Goal: Communication & Community: Answer question/provide support

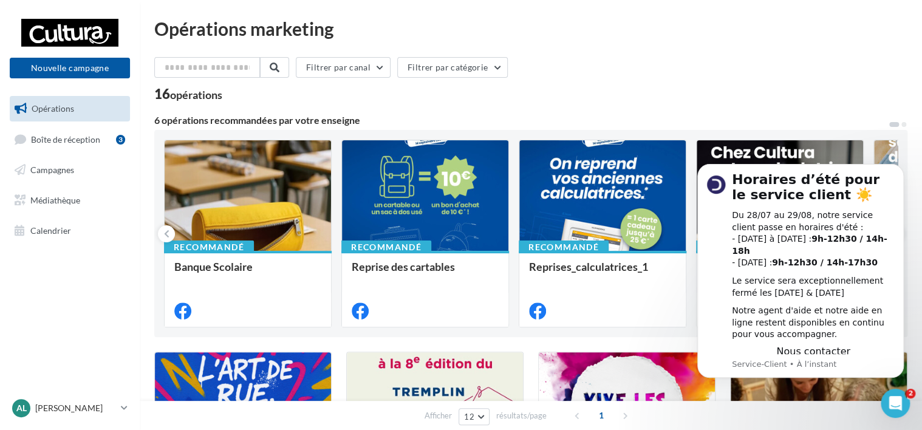
click at [840, 92] on div "16 opérations" at bounding box center [530, 95] width 753 height 16
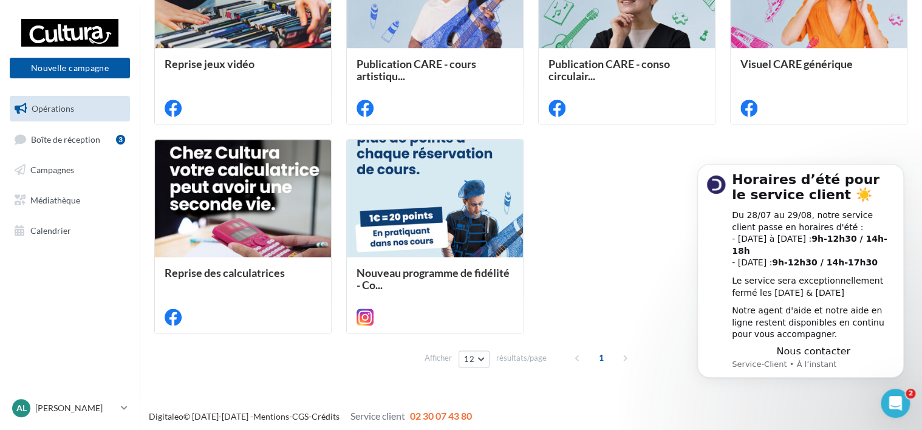
scroll to position [634, 0]
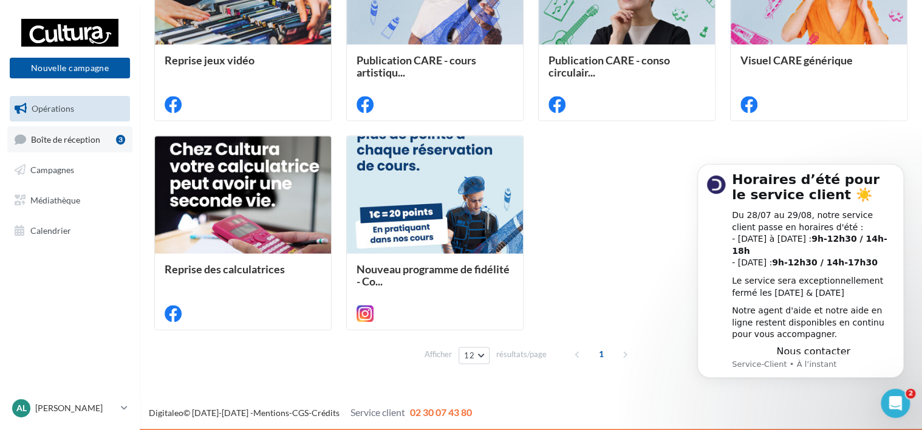
click at [55, 142] on span "Boîte de réception" at bounding box center [65, 139] width 69 height 10
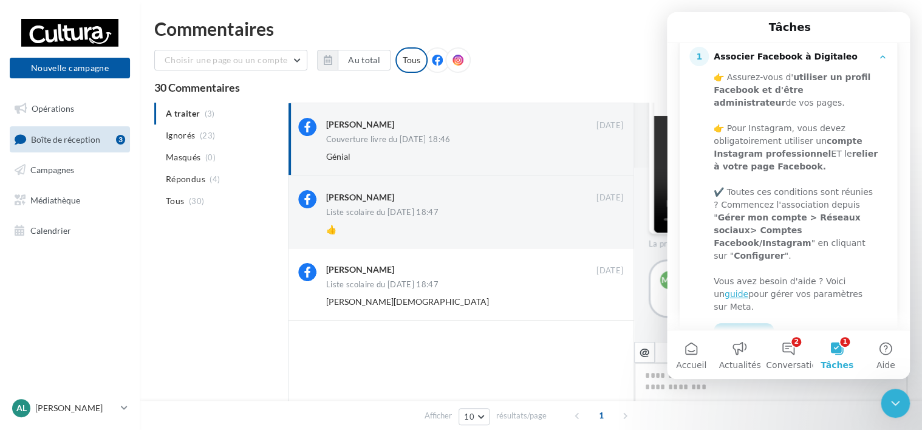
scroll to position [323, 0]
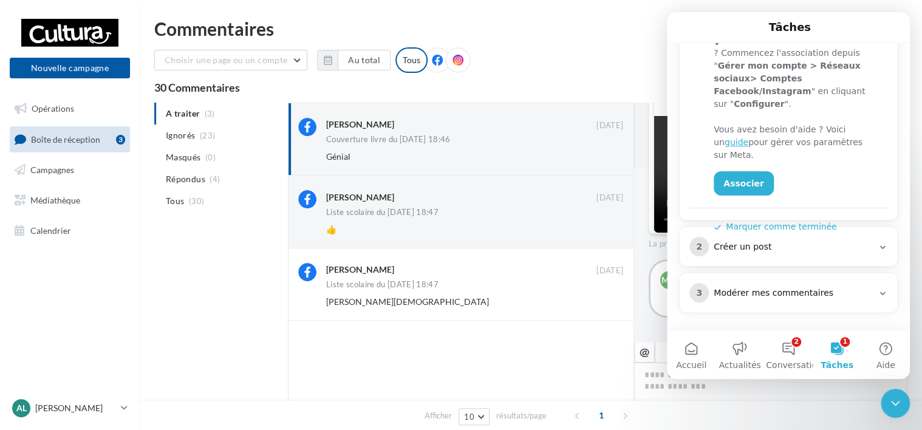
click at [878, 293] on icon "Intercom Messenger" at bounding box center [883, 294] width 10 height 10
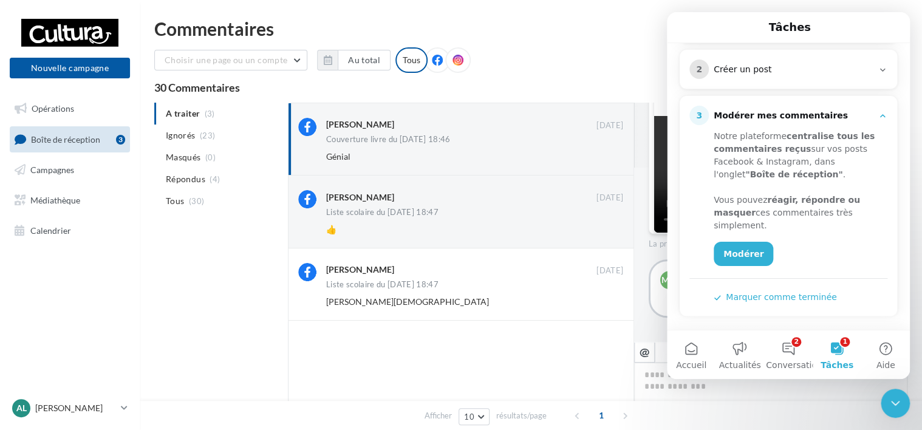
scroll to position [208, 0]
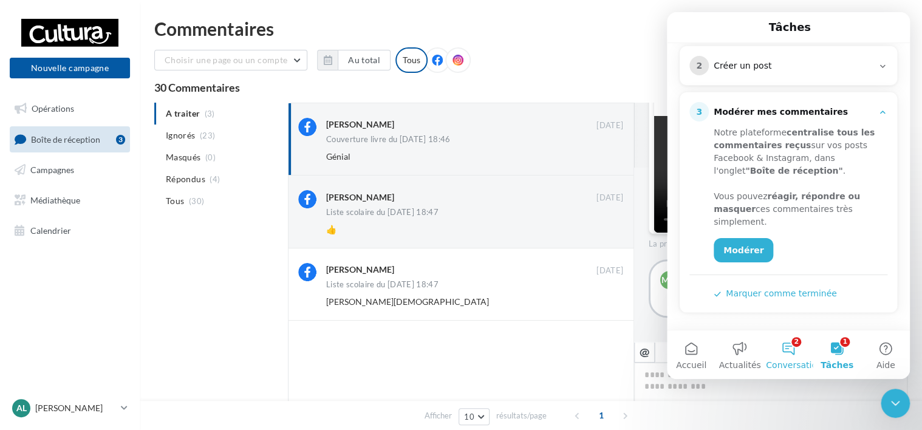
click at [792, 352] on button "2 Conversations" at bounding box center [788, 355] width 49 height 49
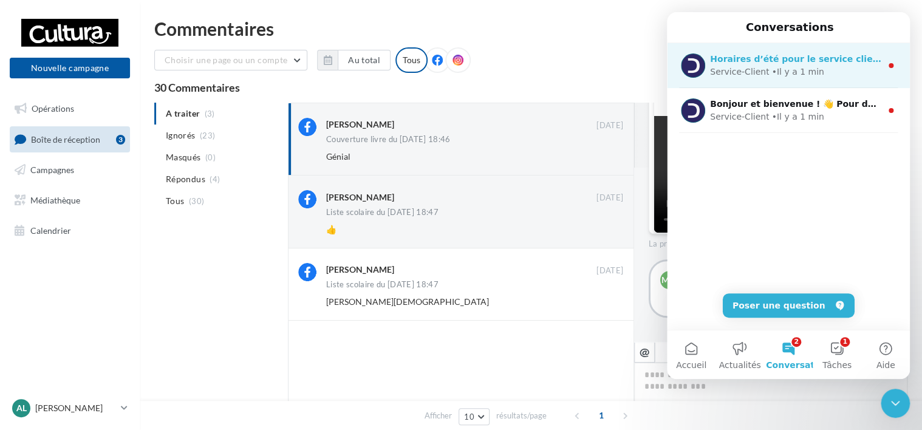
click at [777, 75] on div "• Il y a 1 min" at bounding box center [798, 72] width 52 height 13
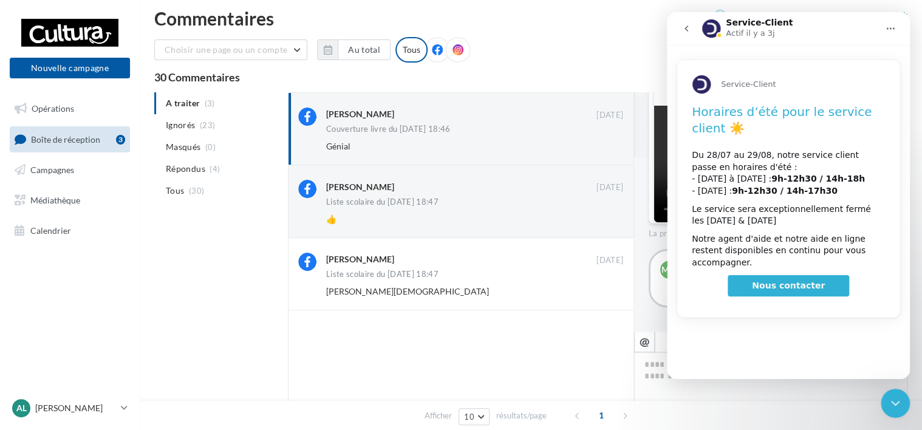
scroll to position [0, 0]
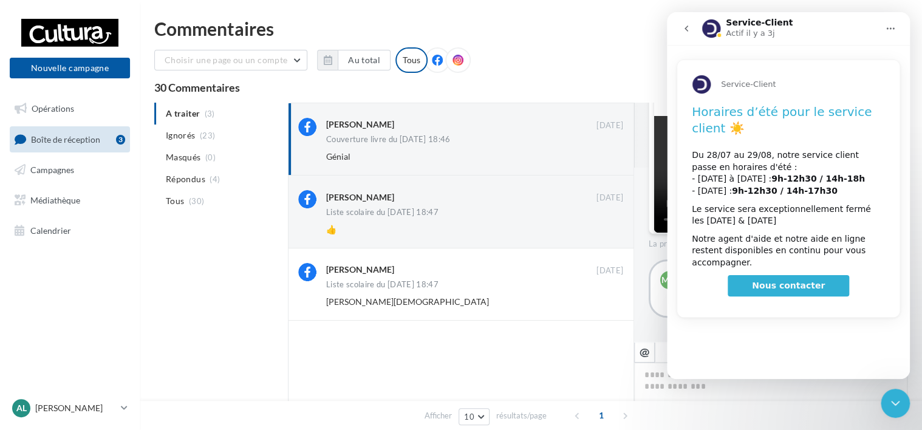
click at [531, 46] on div "Commentaires Associer mon compte et mes pages Facebook Choisir une page ou un c…" at bounding box center [531, 261] width 783 height 484
click at [666, 35] on div "Commentaires" at bounding box center [530, 28] width 753 height 18
click at [896, 26] on button "Accueil" at bounding box center [890, 28] width 23 height 23
click at [689, 29] on icon "go back" at bounding box center [687, 29] width 10 height 10
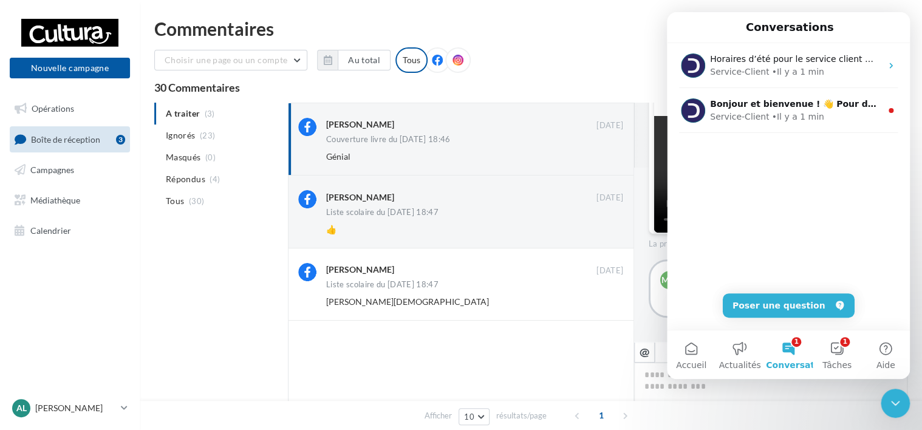
click at [594, 27] on div "Commentaires" at bounding box center [530, 28] width 753 height 18
click at [694, 355] on button "Accueil" at bounding box center [691, 355] width 49 height 49
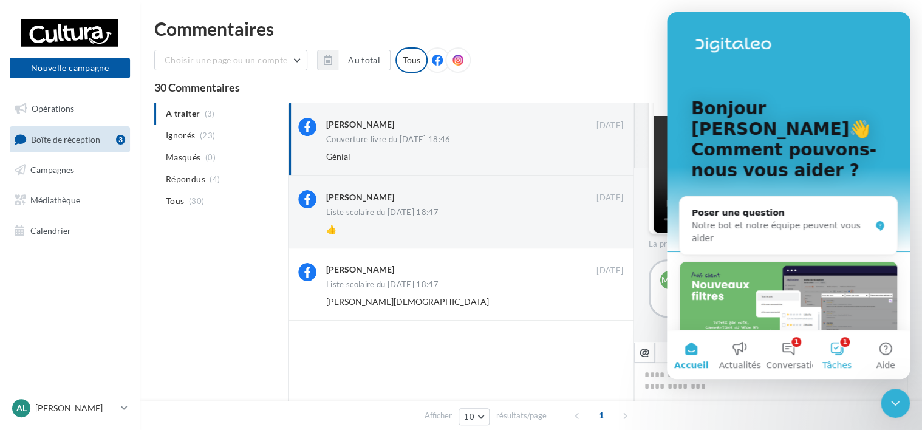
click at [838, 354] on button "1 Tâches" at bounding box center [837, 355] width 49 height 49
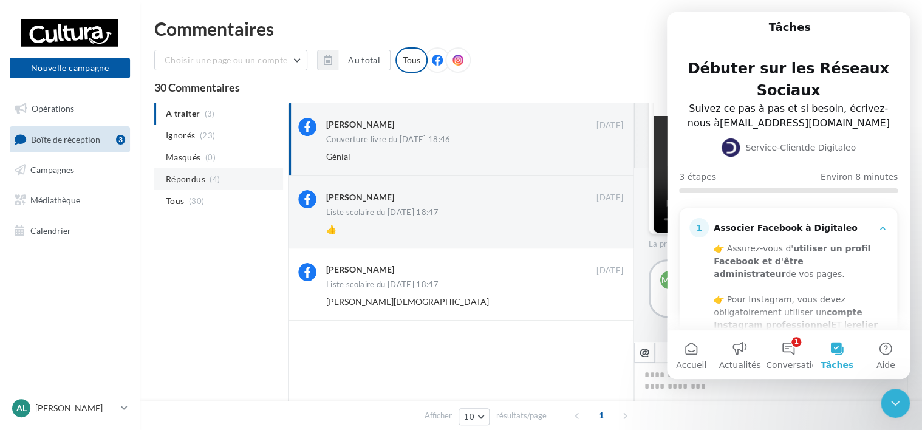
click at [189, 181] on span "Répondus" at bounding box center [185, 179] width 39 height 12
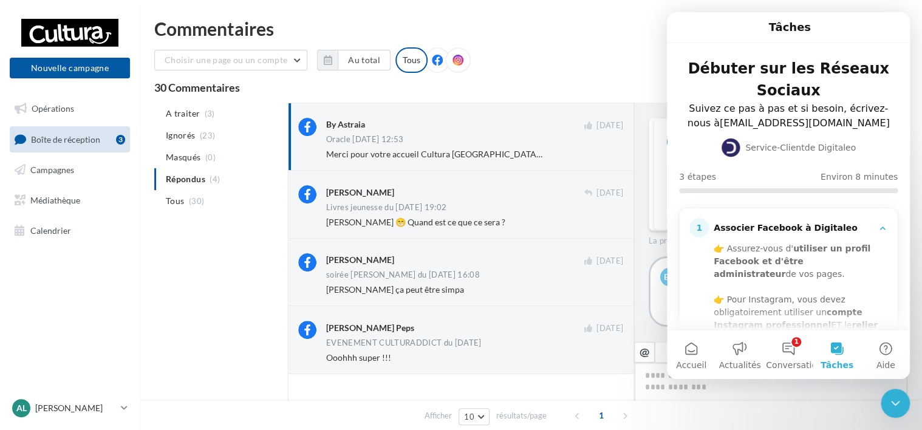
scroll to position [7, 0]
click at [895, 408] on icon "Fermer le Messenger Intercom" at bounding box center [895, 403] width 15 height 15
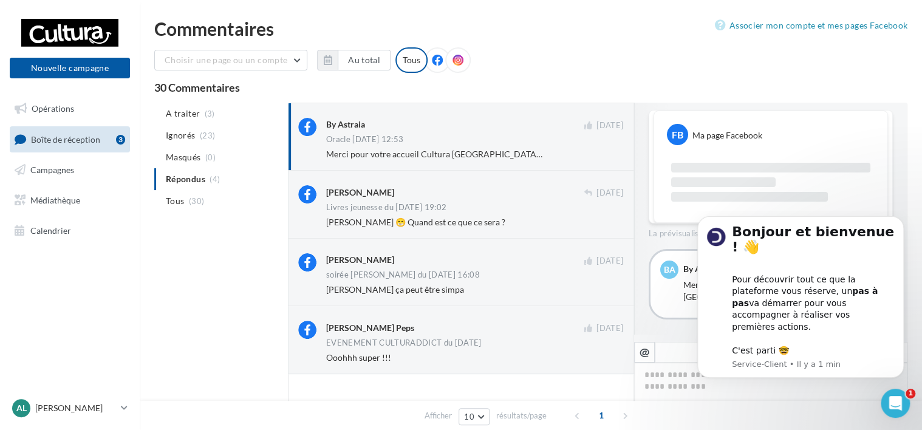
scroll to position [0, 0]
click at [799, 80] on div "Choisir une page ou un compte Cultura Carcassonne (Carcassonne) Au total Réinit…" at bounding box center [530, 64] width 753 height 35
click at [896, 405] on icon "Ouvrir le Messenger Intercom" at bounding box center [896, 404] width 20 height 20
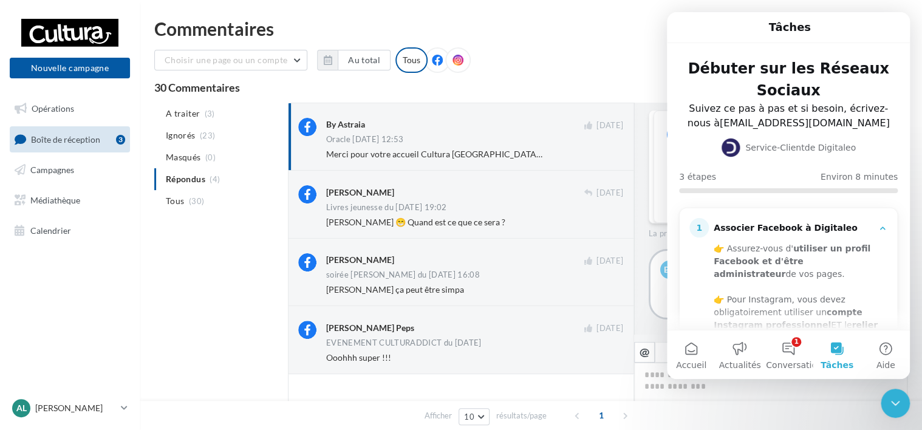
click at [898, 405] on icon "Fermer le Messenger Intercom" at bounding box center [895, 403] width 15 height 15
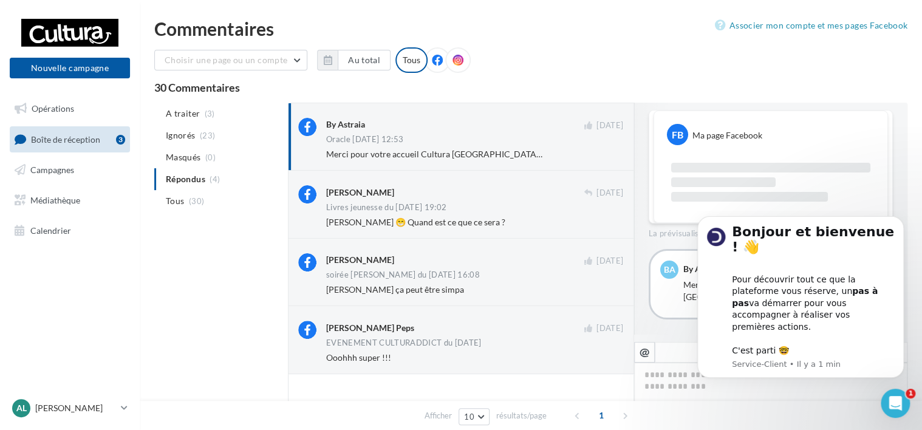
click at [893, 401] on icon "Ouvrir le Messenger Intercom" at bounding box center [896, 404] width 20 height 20
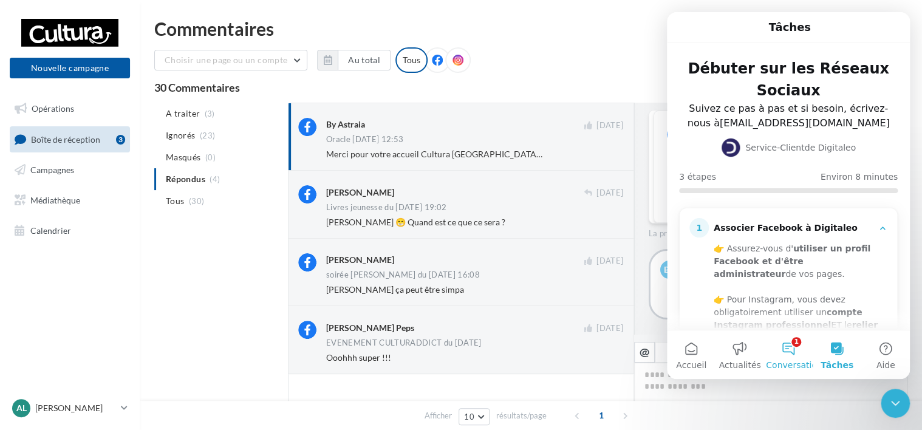
click at [798, 355] on button "1 Conversations" at bounding box center [788, 355] width 49 height 49
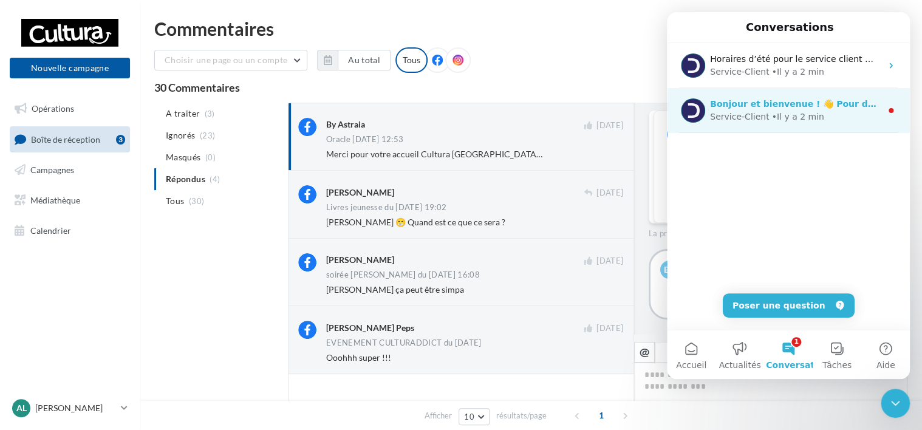
click at [781, 123] on div "Bonjour et bienvenue ! 👋 Pour découvrir tout ce que la plateforme vous réserve,…" at bounding box center [788, 110] width 243 height 45
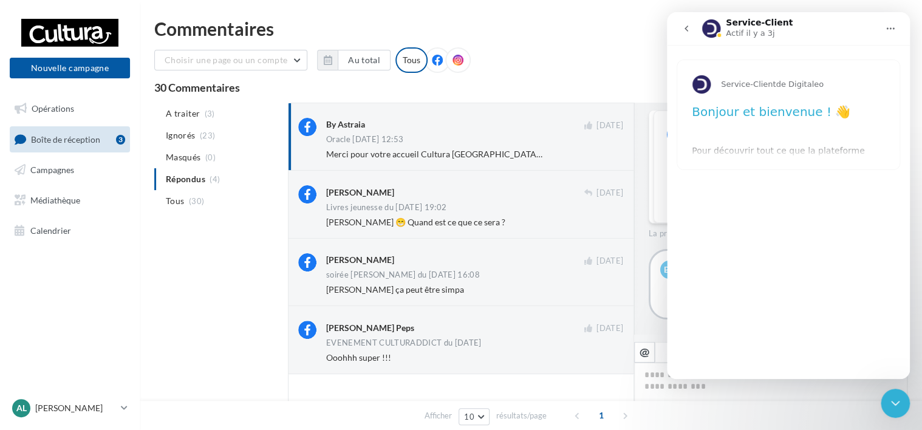
scroll to position [122, 0]
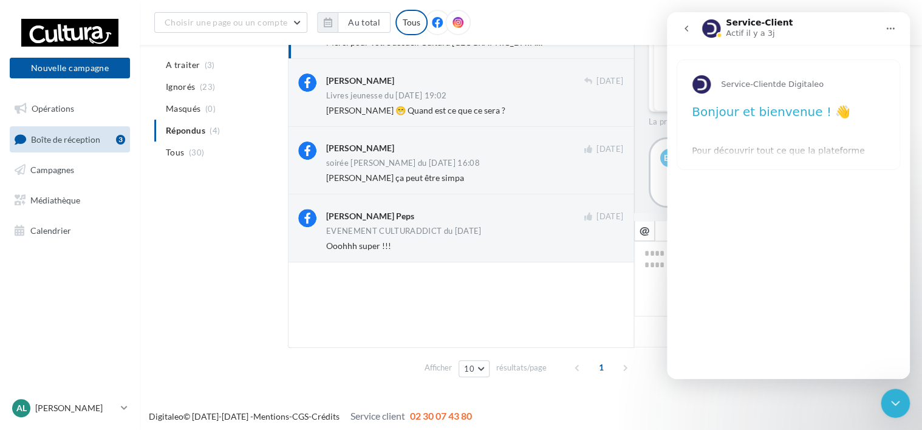
click at [801, 141] on div "Service-Client de Digitaleo Bonjour et bienvenue ! 👋 Pour découvrir tout ce que…" at bounding box center [788, 114] width 222 height 109
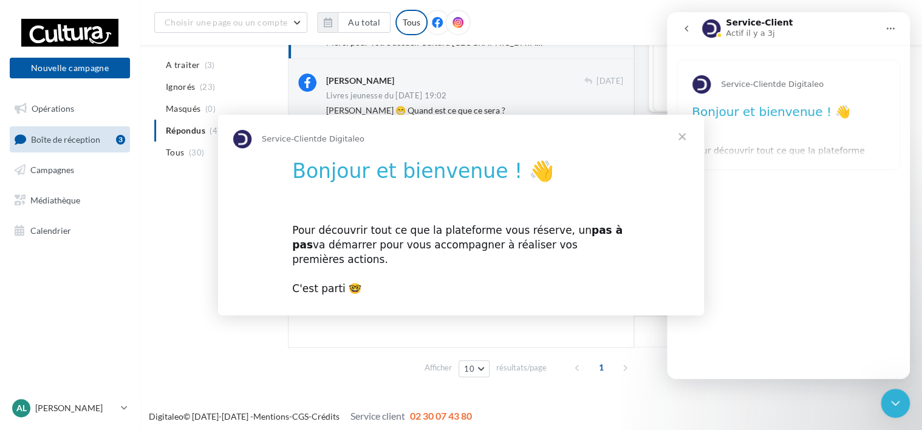
scroll to position [0, 0]
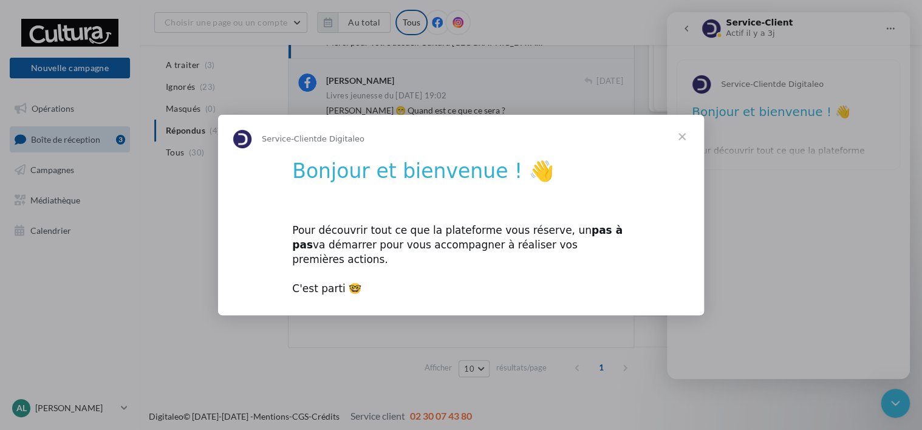
click at [688, 31] on div "Intercom Messenger" at bounding box center [461, 215] width 922 height 430
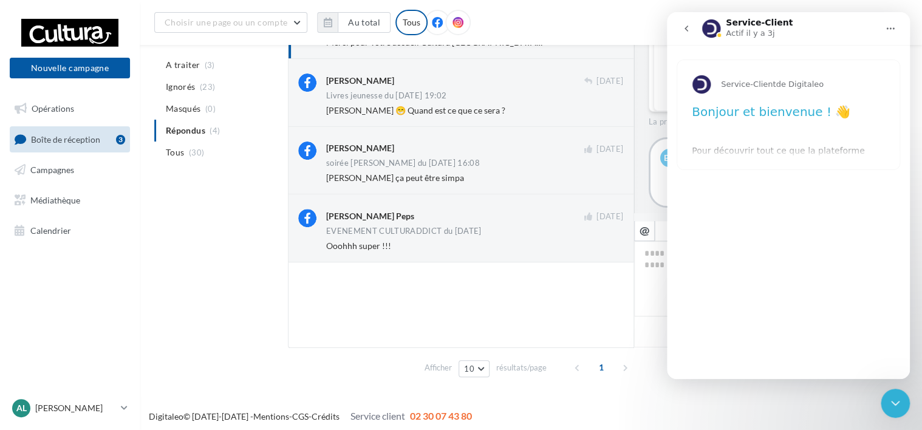
click at [688, 26] on icon "go back" at bounding box center [687, 29] width 4 height 6
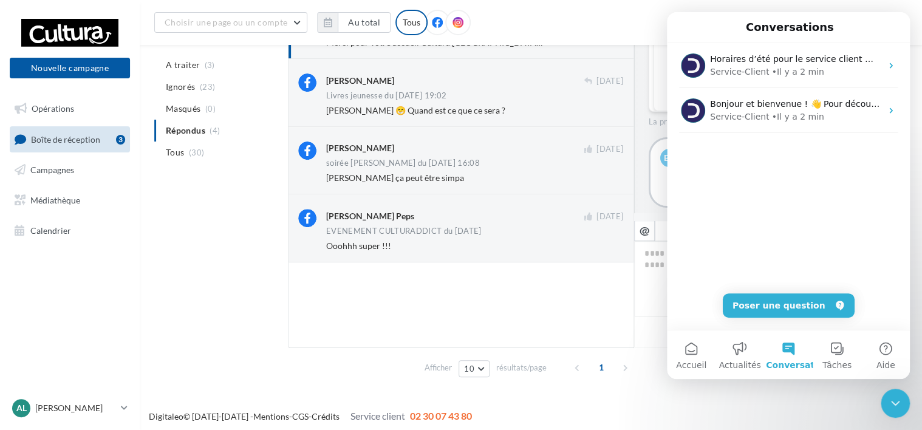
click at [888, 404] on div "Fermer le Messenger Intercom" at bounding box center [895, 403] width 29 height 29
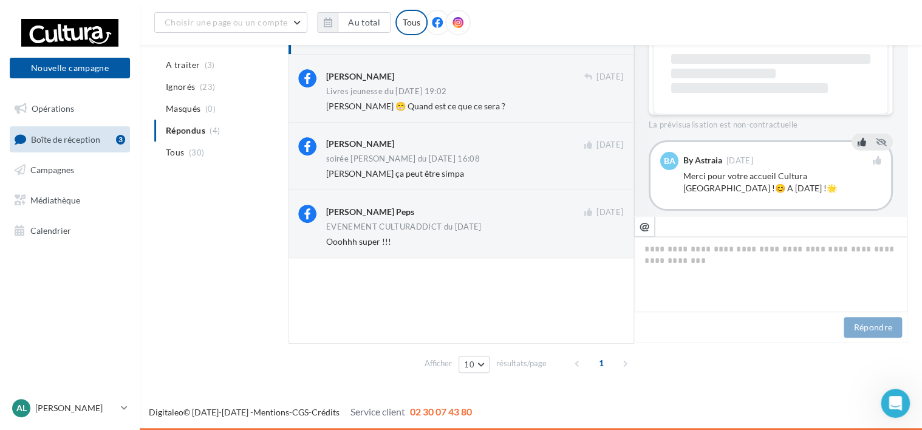
scroll to position [4, 0]
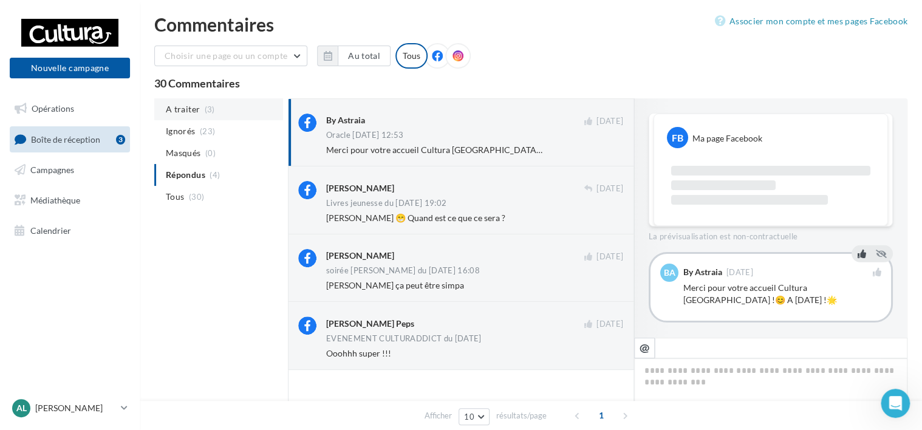
click at [183, 105] on span "A traiter" at bounding box center [183, 109] width 34 height 12
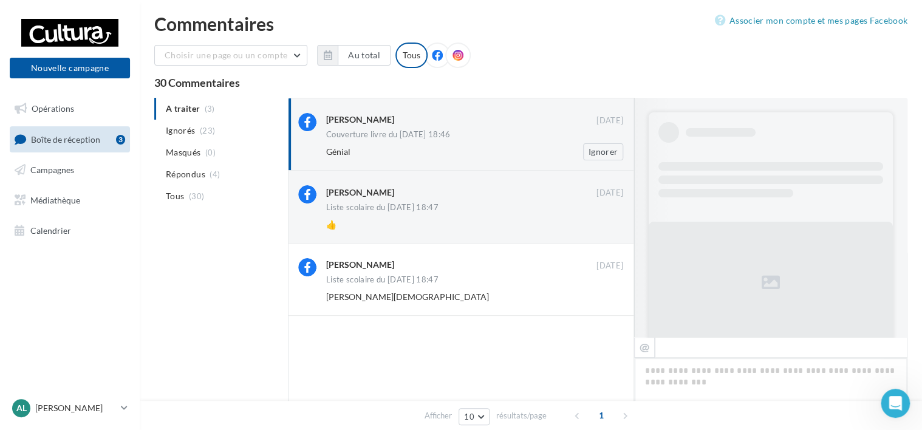
scroll to position [221, 0]
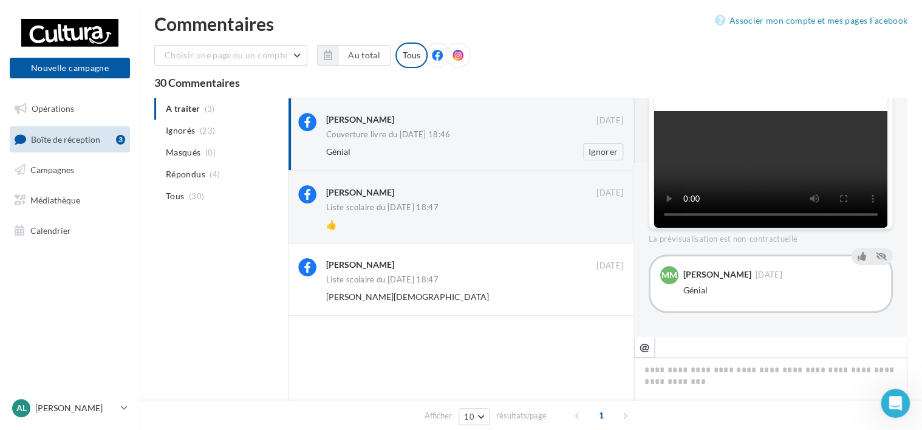
click at [442, 143] on div "Maite Maljean 05 août Couverture livre du 05-08-2025 18:46 Génial Ignorer" at bounding box center [474, 136] width 297 height 47
click at [458, 190] on div "Jack Jacquito" at bounding box center [461, 191] width 270 height 13
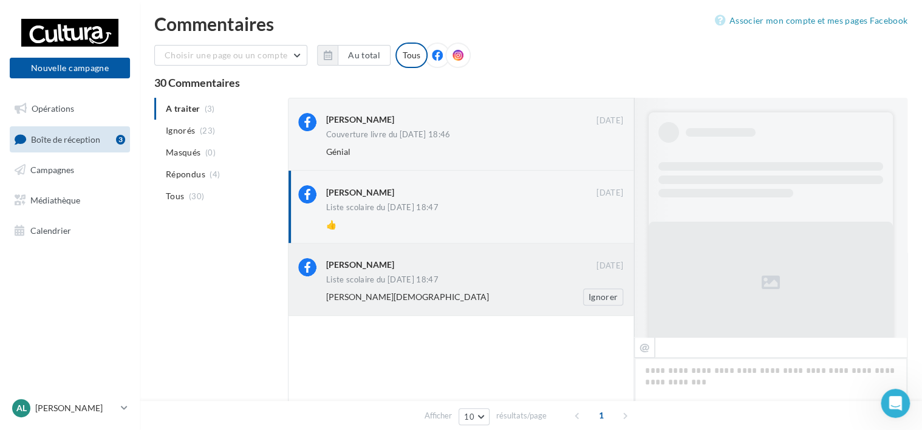
scroll to position [525, 0]
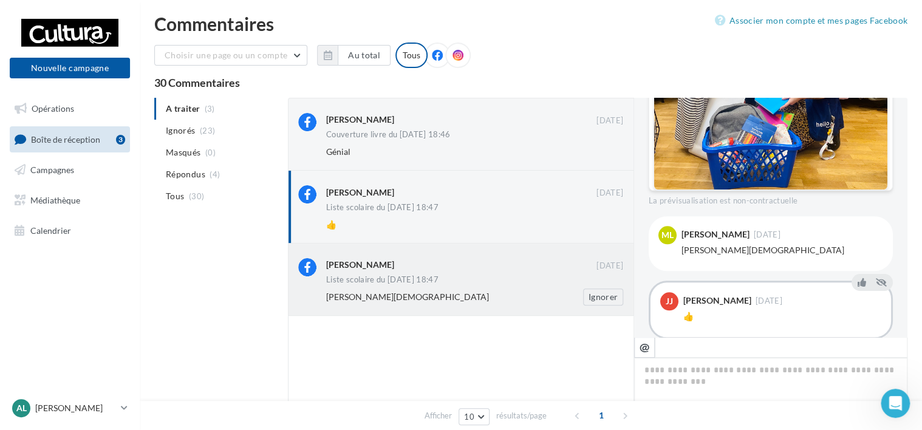
click at [467, 284] on div "Liste scolaire du 17-07-2025 18:47" at bounding box center [474, 281] width 297 height 10
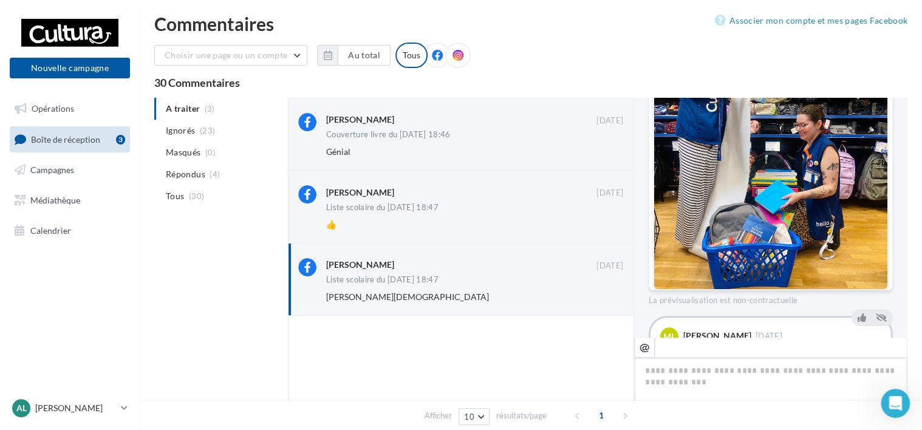
scroll to position [476, 0]
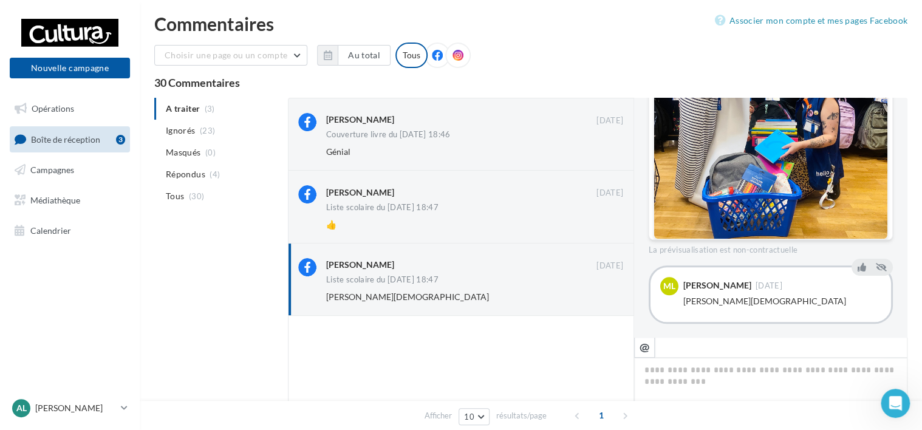
click at [717, 334] on button "Afficher 1 réponse supplémentaire" at bounding box center [718, 341] width 139 height 15
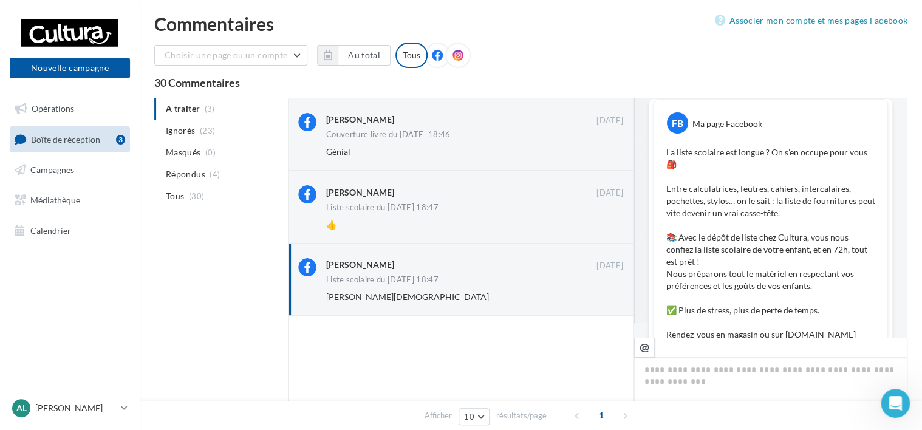
scroll to position [0, 0]
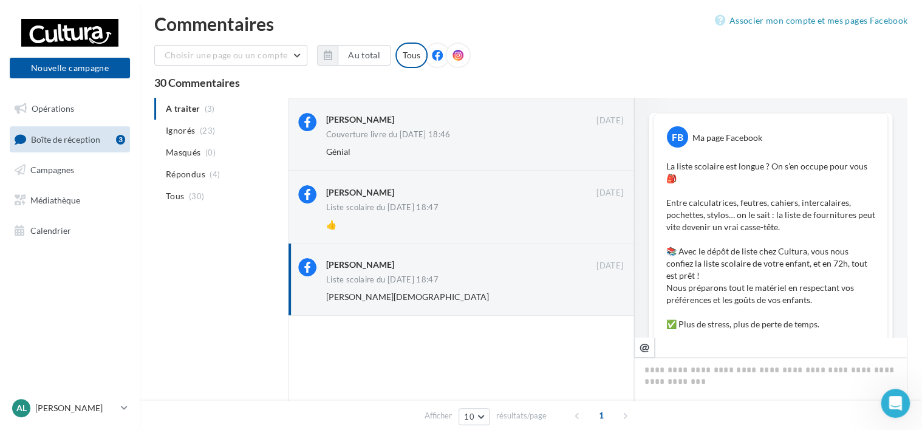
click at [600, 58] on div "Choisir une page ou un compte Cultura Carcassonne (Carcassonne) Au total Réinit…" at bounding box center [530, 60] width 753 height 35
click at [61, 108] on span "Opérations" at bounding box center [53, 108] width 43 height 10
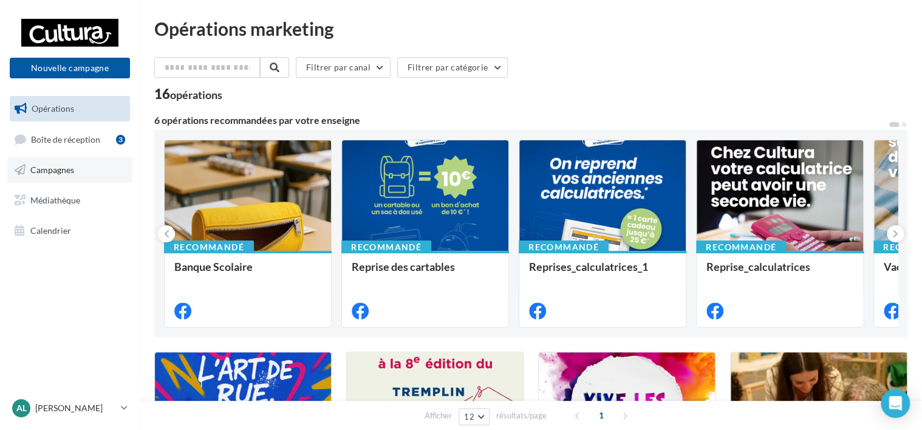
click at [49, 171] on span "Campagnes" at bounding box center [52, 170] width 44 height 10
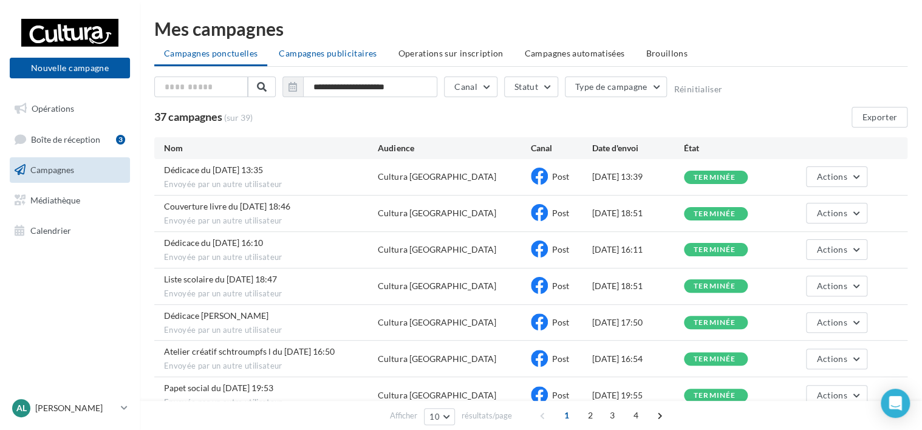
click at [327, 51] on span "Campagnes publicitaires" at bounding box center [328, 53] width 98 height 10
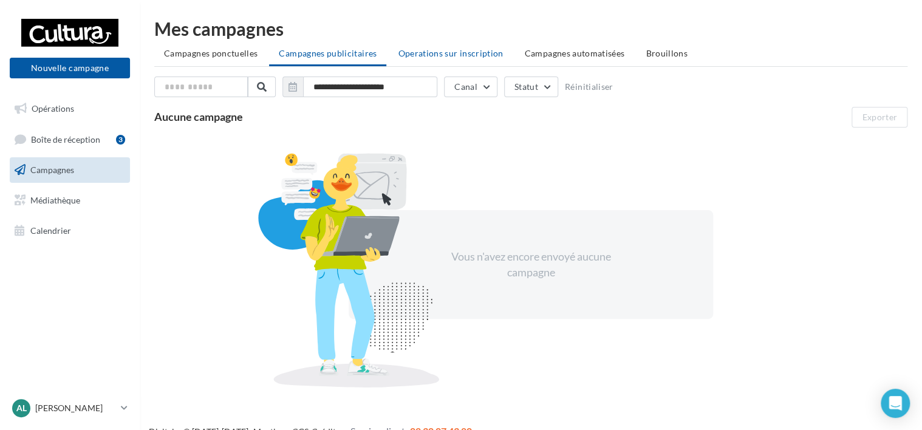
click at [478, 53] on span "Operations sur inscription" at bounding box center [450, 53] width 105 height 10
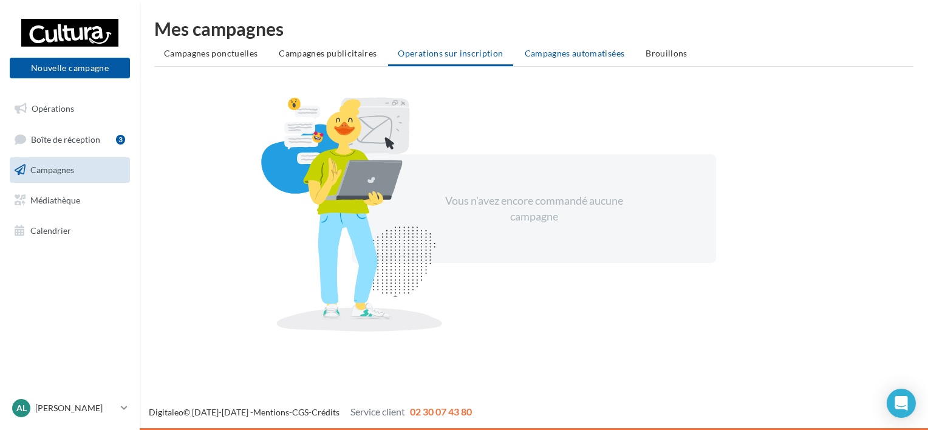
click at [596, 53] on span "Campagnes automatisées" at bounding box center [575, 53] width 100 height 10
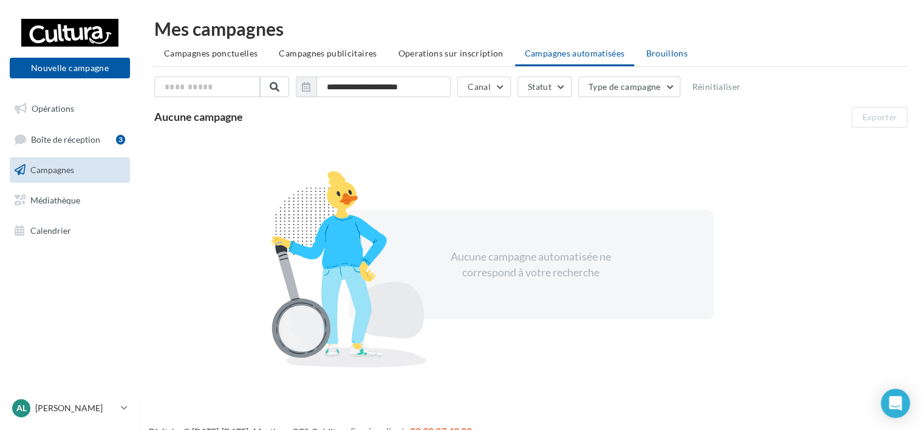
click at [654, 56] on span "Brouillons" at bounding box center [667, 53] width 42 height 10
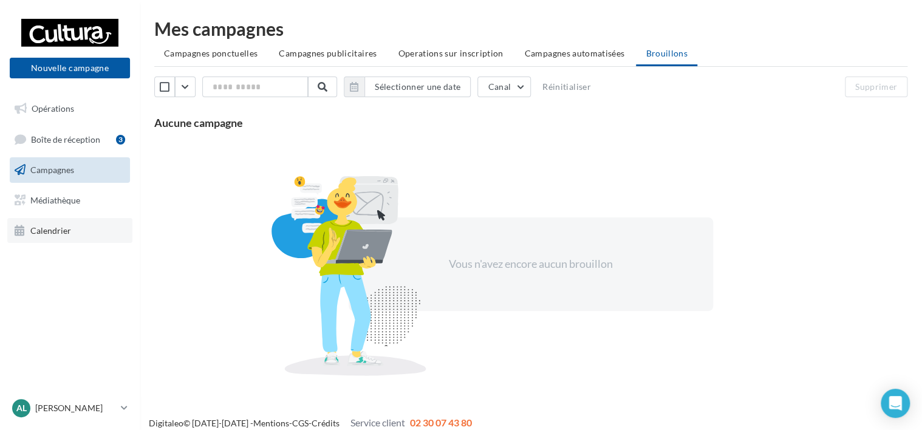
click at [38, 227] on span "Calendrier" at bounding box center [50, 230] width 41 height 10
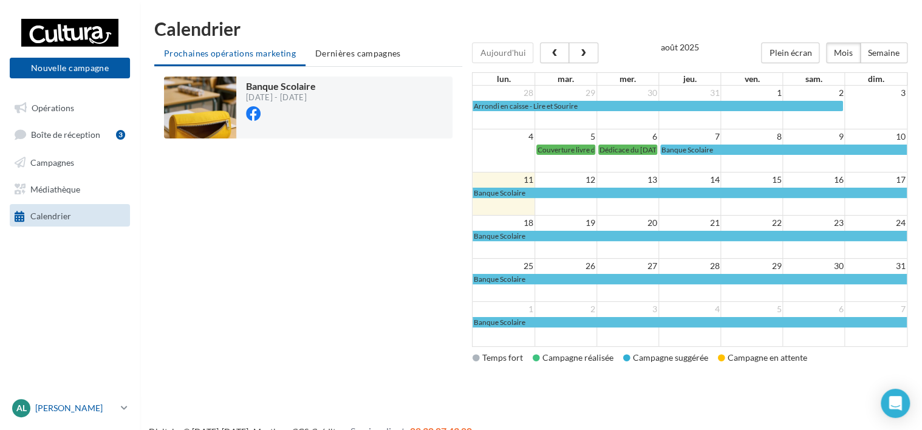
click at [25, 411] on span "Al" at bounding box center [21, 408] width 10 height 12
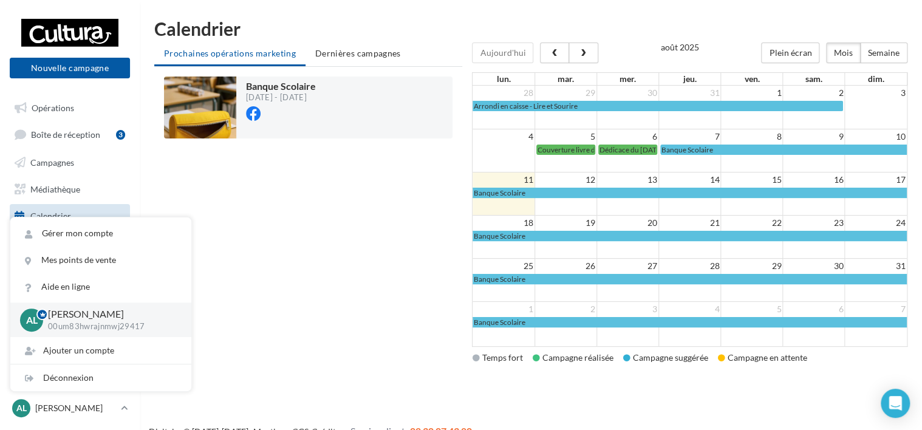
click at [306, 258] on div "Banque Scolaire [DATE] - [DATE] Chargement '" at bounding box center [308, 219] width 308 height 304
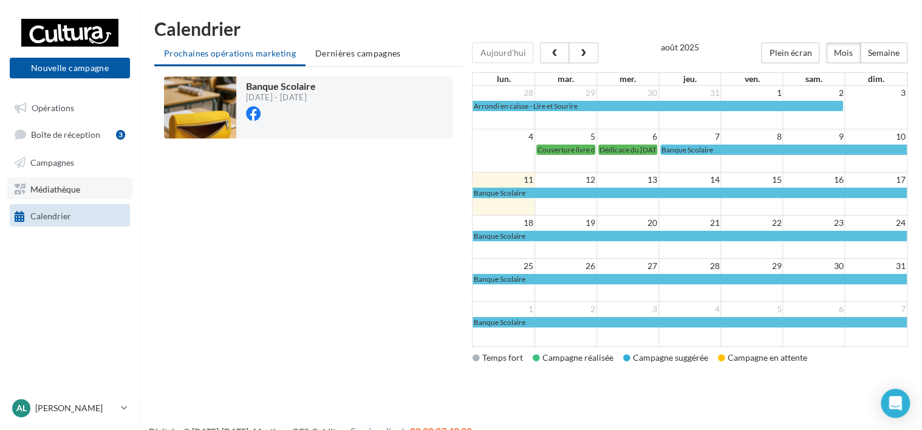
click at [36, 188] on span "Médiathèque" at bounding box center [55, 188] width 50 height 10
